Goal: Information Seeking & Learning: Learn about a topic

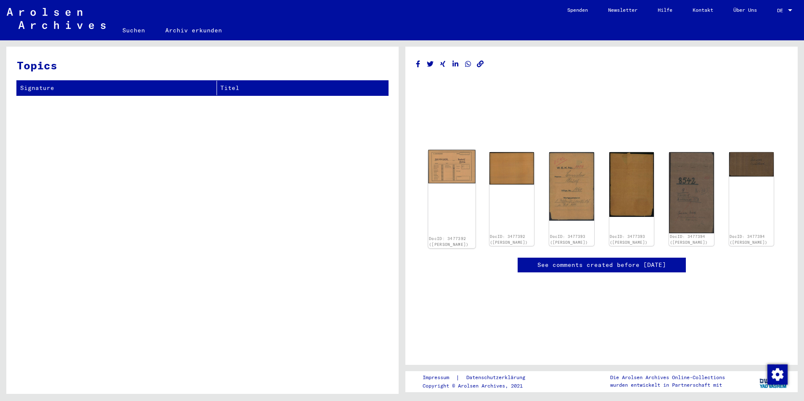
click at [446, 160] on img at bounding box center [451, 166] width 47 height 33
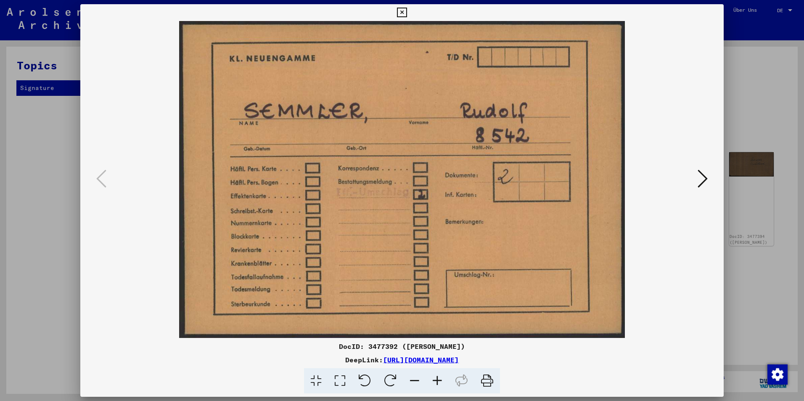
click at [696, 182] on button at bounding box center [702, 179] width 15 height 24
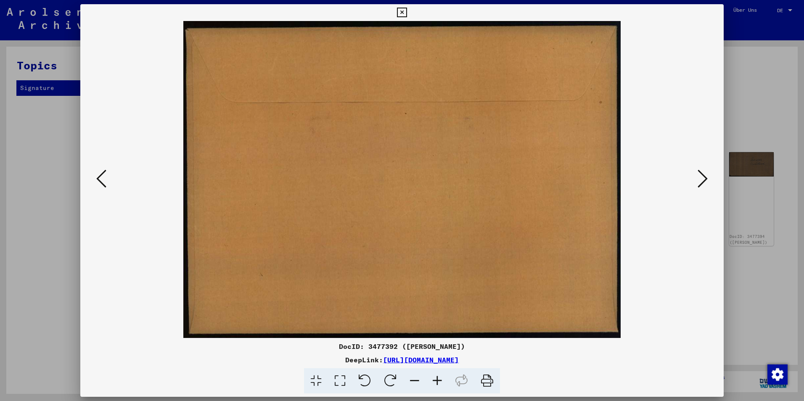
click at [701, 181] on icon at bounding box center [702, 179] width 10 height 20
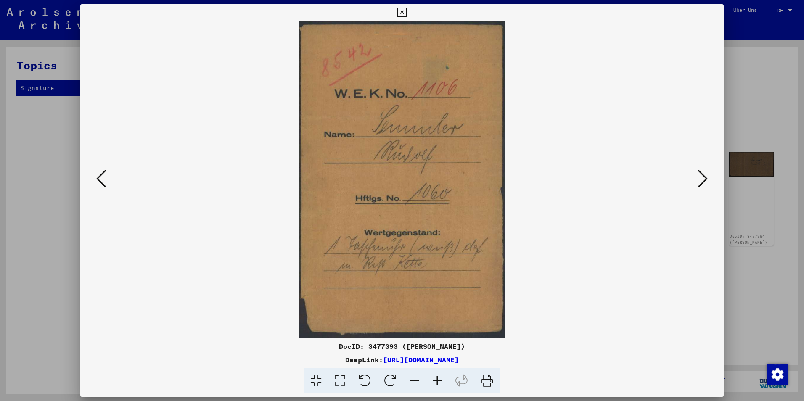
click at [701, 183] on icon at bounding box center [702, 179] width 10 height 20
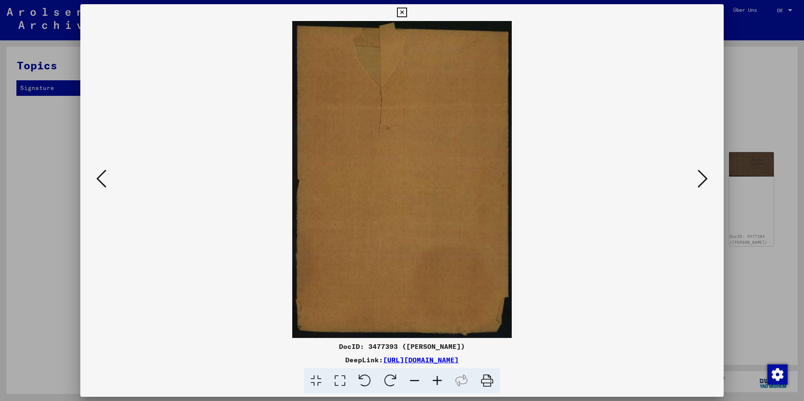
click at [701, 184] on icon at bounding box center [702, 179] width 10 height 20
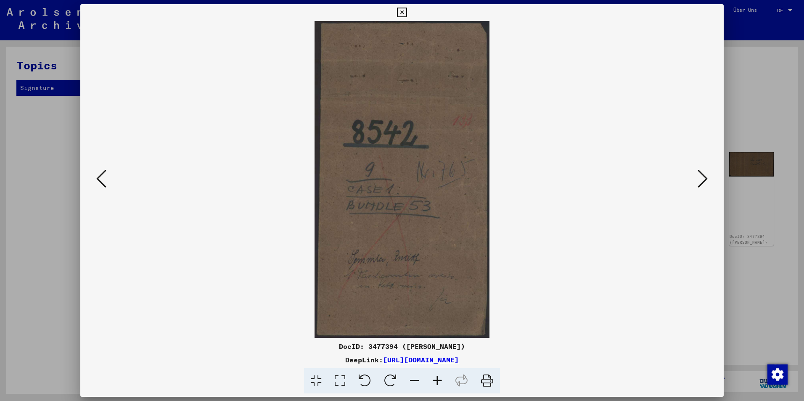
click at [702, 188] on icon at bounding box center [702, 179] width 10 height 20
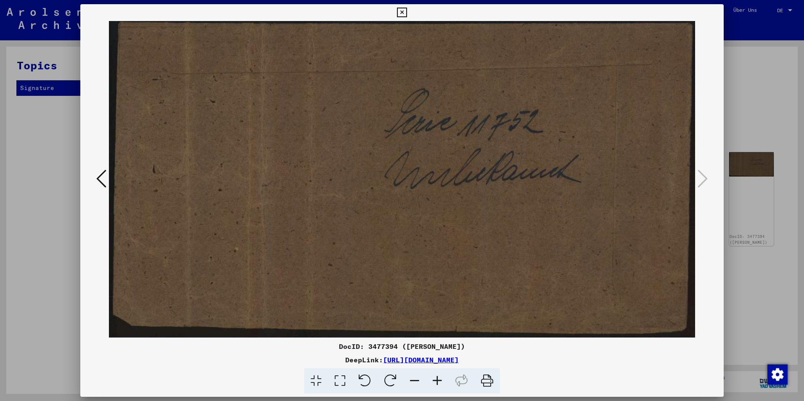
click at [103, 184] on icon at bounding box center [101, 179] width 10 height 20
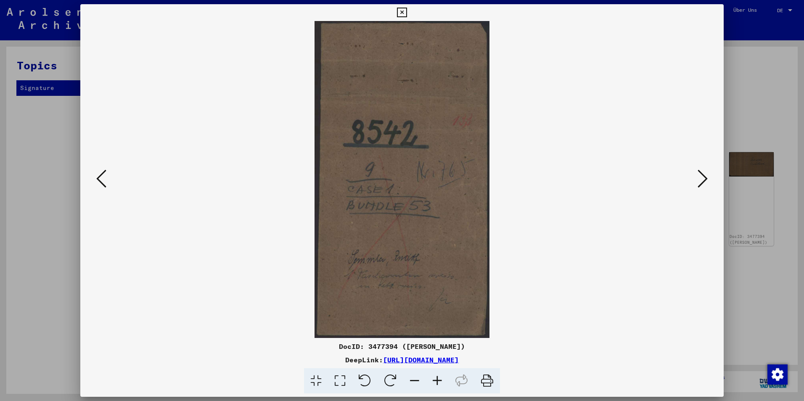
click at [100, 181] on icon at bounding box center [101, 179] width 10 height 20
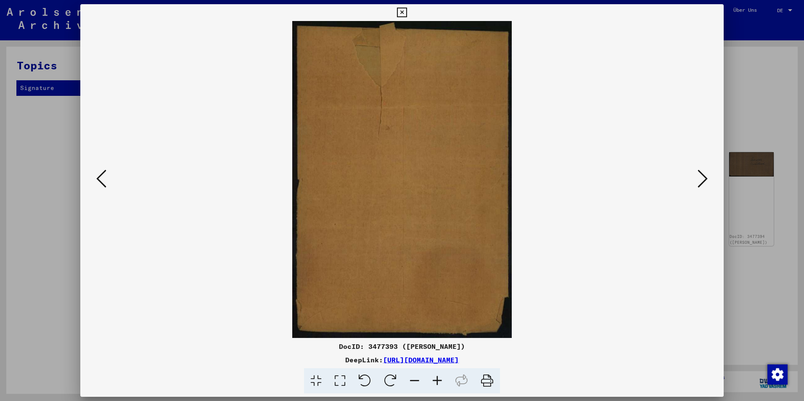
click at [103, 185] on icon at bounding box center [101, 179] width 10 height 20
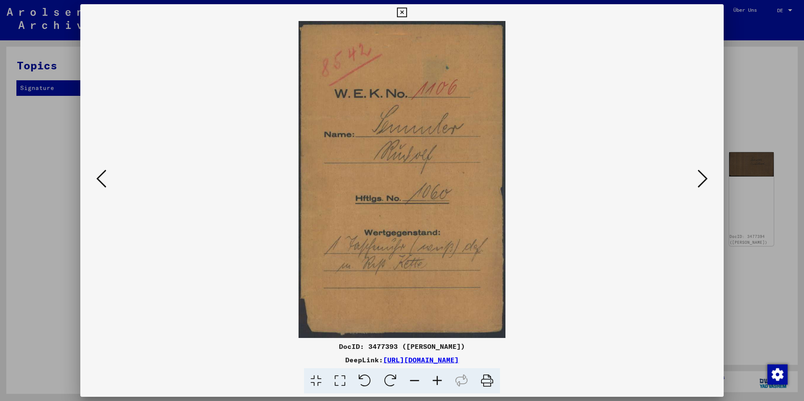
drag, startPoint x: 103, startPoint y: 176, endPoint x: 99, endPoint y: 177, distance: 4.6
click at [102, 177] on icon at bounding box center [101, 179] width 10 height 20
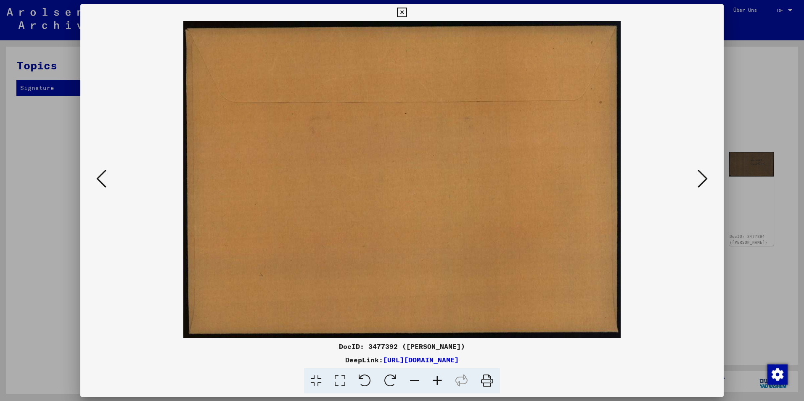
click at [100, 189] on icon at bounding box center [101, 179] width 10 height 20
